Goal: Find specific page/section: Find specific page/section

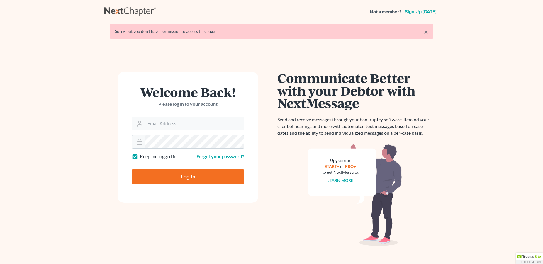
type input "[EMAIL_ADDRESS][DOMAIN_NAME]"
click at [194, 181] on input "Log In" at bounding box center [188, 177] width 113 height 15
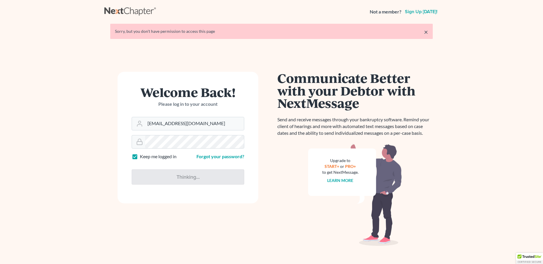
type input "Thinking..."
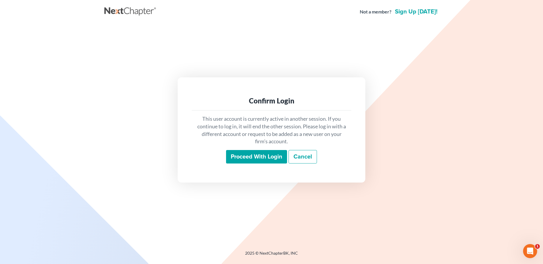
click at [249, 156] on input "Proceed with login" at bounding box center [256, 156] width 61 height 13
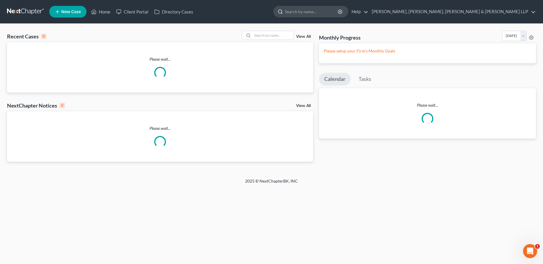
click at [339, 11] on input "search" at bounding box center [312, 11] width 54 height 11
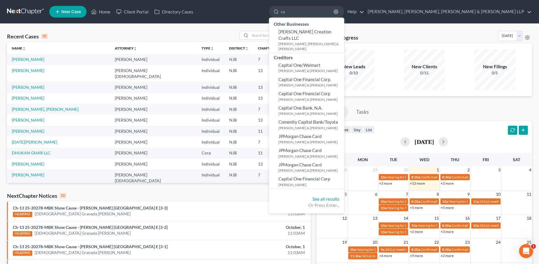
type input "c"
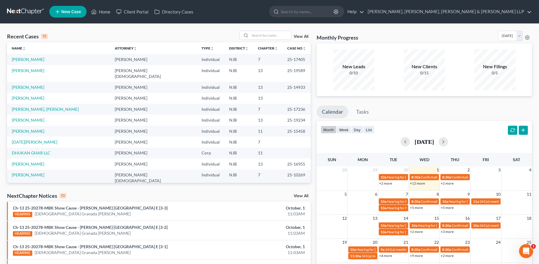
type input "d"
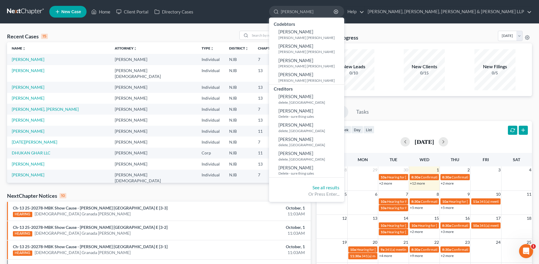
drag, startPoint x: 360, startPoint y: 11, endPoint x: 319, endPoint y: 8, distance: 40.9
click at [319, 8] on ul "New Case Home Client Portal Directory Cases deleon - No Result - Codebtors Cesa…" at bounding box center [290, 11] width 483 height 15
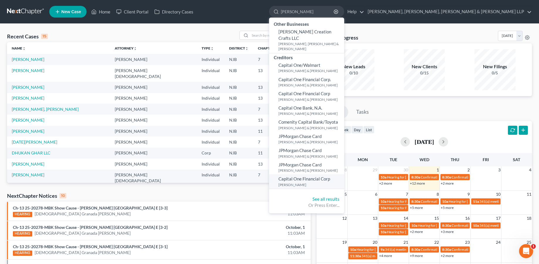
type input "catherine"
click at [343, 183] on small "Deleon-Visconti, Catherine" at bounding box center [310, 185] width 64 height 5
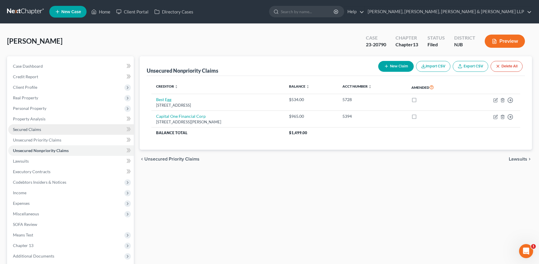
click at [29, 131] on span "Secured Claims" at bounding box center [27, 129] width 28 height 5
